Goal: Task Accomplishment & Management: Manage account settings

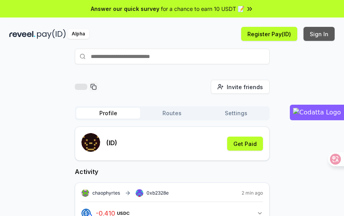
click at [316, 32] on button "Sign In" at bounding box center [318, 34] width 31 height 14
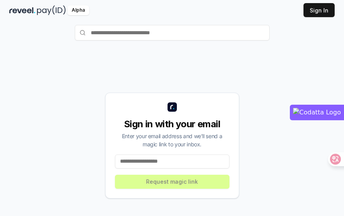
scroll to position [42, 0]
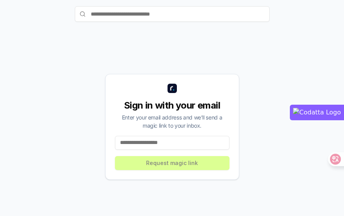
click at [140, 139] on input at bounding box center [172, 143] width 115 height 14
type input "**********"
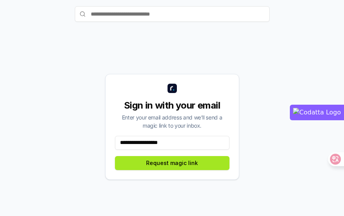
click at [162, 167] on button "Request magic link" at bounding box center [172, 163] width 115 height 14
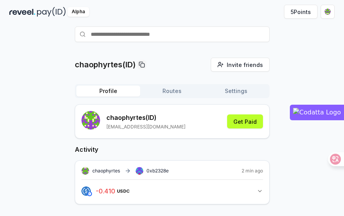
scroll to position [42, 0]
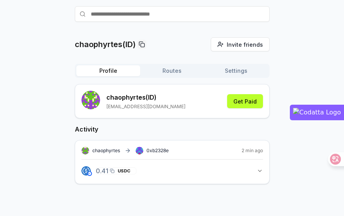
click at [95, 173] on div "- 0.410 USDC 0.41 USDC" at bounding box center [116, 170] width 44 height 13
click at [86, 172] on img "button" at bounding box center [85, 170] width 9 height 9
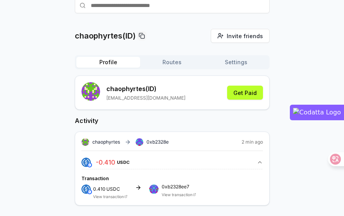
scroll to position [53, 0]
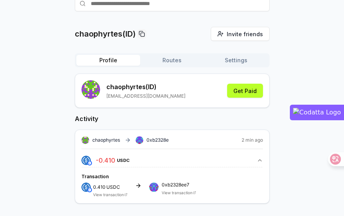
click at [170, 187] on span "0xb2328ee7" at bounding box center [179, 185] width 34 height 5
click at [90, 188] on img at bounding box center [89, 190] width 5 height 5
click at [141, 190] on div "0.410 USDC View transaction 0xb2328ee7 View transaction" at bounding box center [172, 190] width 182 height 14
click at [169, 192] on link "View transaction" at bounding box center [177, 192] width 31 height 5
click at [233, 92] on button "Get Paid" at bounding box center [245, 91] width 36 height 14
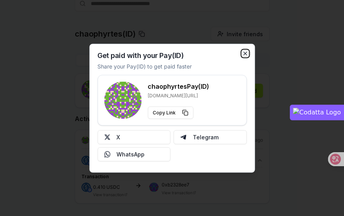
click at [243, 55] on icon "button" at bounding box center [245, 53] width 6 height 6
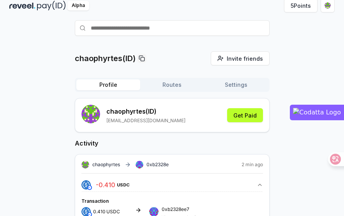
scroll to position [0, 0]
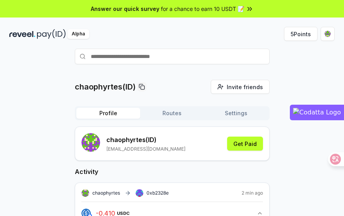
click at [156, 115] on button "Routes" at bounding box center [172, 113] width 64 height 11
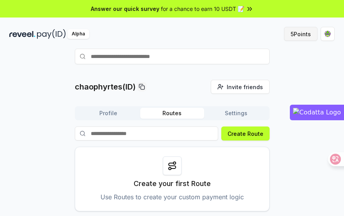
click at [303, 36] on button "5 Points" at bounding box center [301, 34] width 34 height 14
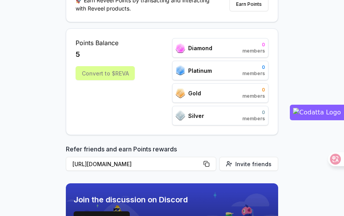
scroll to position [117, 0]
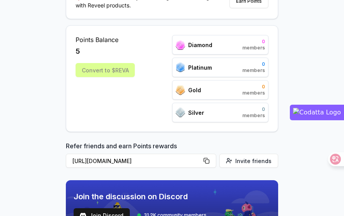
click at [110, 75] on div "Convert to $REVA" at bounding box center [105, 70] width 59 height 14
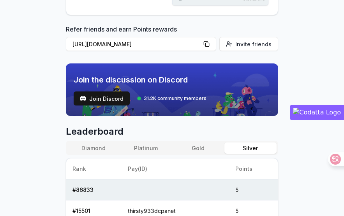
click at [0, 105] on html "Answer our quick survey for a chance to earn 10 USDT 📝 Alpha 5 Points Reveel Po…" at bounding box center [172, 108] width 344 height 216
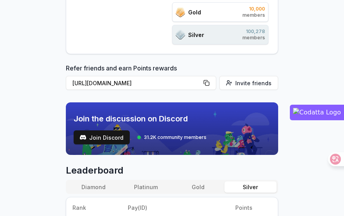
scroll to position [78, 0]
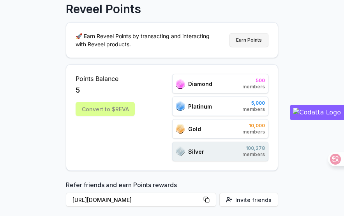
click at [256, 35] on button "Earn Points" at bounding box center [248, 40] width 39 height 14
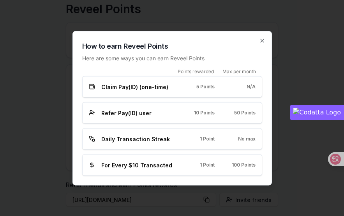
click at [154, 89] on span "Claim Pay(ID) (one-time)" at bounding box center [134, 87] width 67 height 8
drag, startPoint x: 80, startPoint y: 123, endPoint x: 121, endPoint y: 125, distance: 41.3
click at [120, 125] on div "How to earn Reveel Points Here are some ways you can earn Reveel Points Points …" at bounding box center [171, 108] width 199 height 155
drag, startPoint x: 121, startPoint y: 125, endPoint x: 91, endPoint y: 146, distance: 37.2
click at [91, 146] on div "Daily Transaction Streak 1 Point No max" at bounding box center [172, 138] width 180 height 21
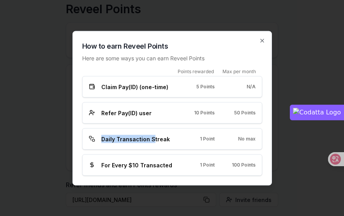
drag, startPoint x: 89, startPoint y: 141, endPoint x: 169, endPoint y: 141, distance: 80.2
click at [168, 141] on div "Daily Transaction Streak" at bounding box center [131, 139] width 85 height 8
drag, startPoint x: 169, startPoint y: 141, endPoint x: 175, endPoint y: 158, distance: 17.5
click at [175, 158] on div "For Every $10 Transacted 1 Point 100 Points" at bounding box center [172, 164] width 180 height 21
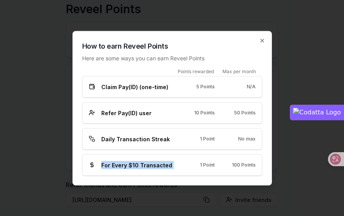
drag, startPoint x: 99, startPoint y: 163, endPoint x: 198, endPoint y: 166, distance: 99.0
click at [198, 166] on div "How to earn Reveel Points Here are some ways you can earn Reveel Points Points …" at bounding box center [171, 108] width 199 height 155
drag, startPoint x: 198, startPoint y: 166, endPoint x: 172, endPoint y: 168, distance: 26.2
click at [172, 168] on div "For Every $10 Transacted" at bounding box center [131, 165] width 85 height 8
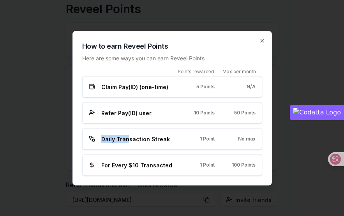
drag, startPoint x: 102, startPoint y: 139, endPoint x: 138, endPoint y: 136, distance: 36.4
click at [135, 136] on div "Daily Transaction Streak" at bounding box center [131, 139] width 85 height 8
click at [263, 38] on icon "button" at bounding box center [262, 40] width 6 height 6
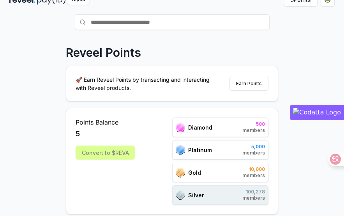
scroll to position [0, 0]
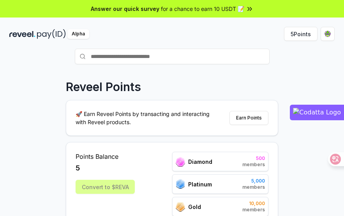
click at [69, 30] on div "Alpha" at bounding box center [78, 34] width 22 height 10
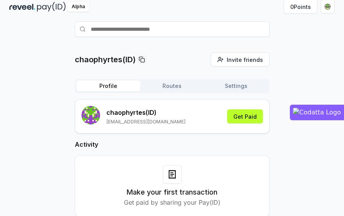
scroll to position [42, 0]
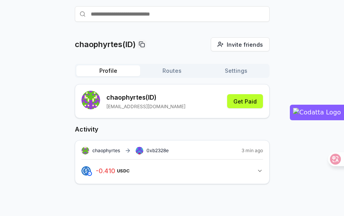
click at [250, 150] on span "3 min ago" at bounding box center [252, 151] width 21 height 6
click at [259, 173] on icon "button" at bounding box center [260, 171] width 6 height 6
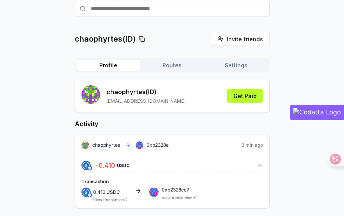
scroll to position [53, 0]
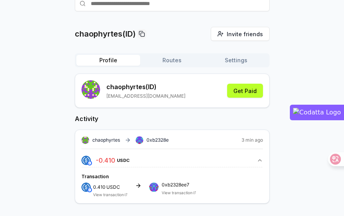
click at [102, 194] on link "View transaction" at bounding box center [108, 194] width 31 height 5
click at [146, 115] on h2 "Activity" at bounding box center [172, 118] width 195 height 9
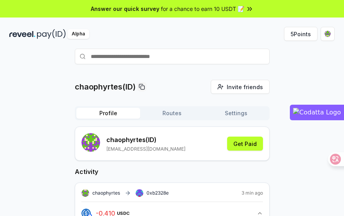
click at [166, 113] on button "Routes" at bounding box center [172, 113] width 64 height 11
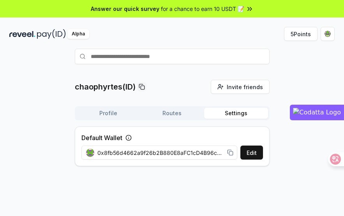
click at [242, 109] on button "Settings" at bounding box center [236, 113] width 64 height 11
